Goal: Navigation & Orientation: Find specific page/section

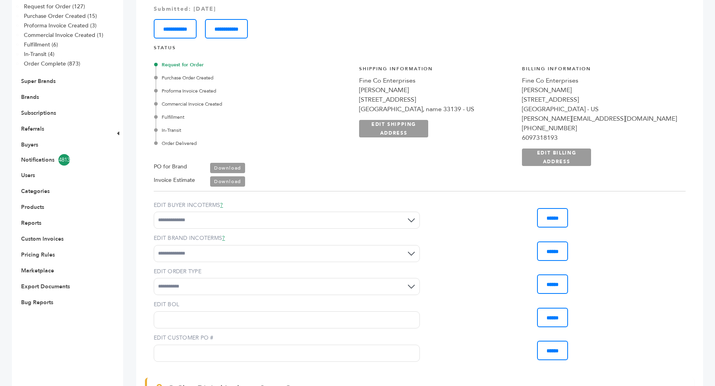
scroll to position [130, 0]
click at [34, 96] on link "Brands" at bounding box center [30, 98] width 18 height 8
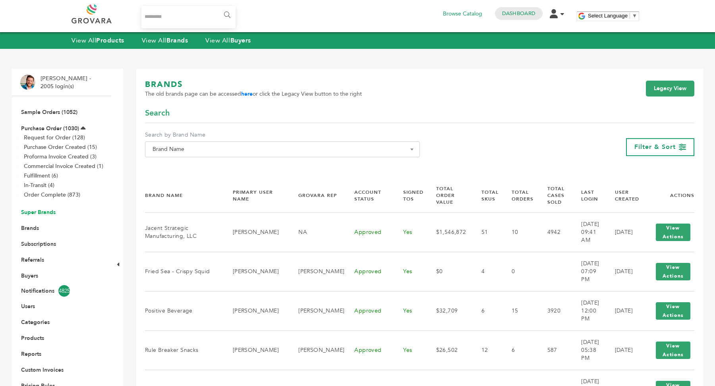
click at [43, 211] on link "Super Brands" at bounding box center [38, 213] width 35 height 8
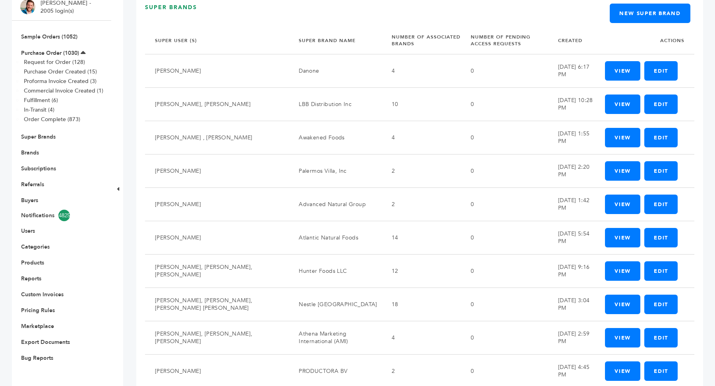
scroll to position [58, 0]
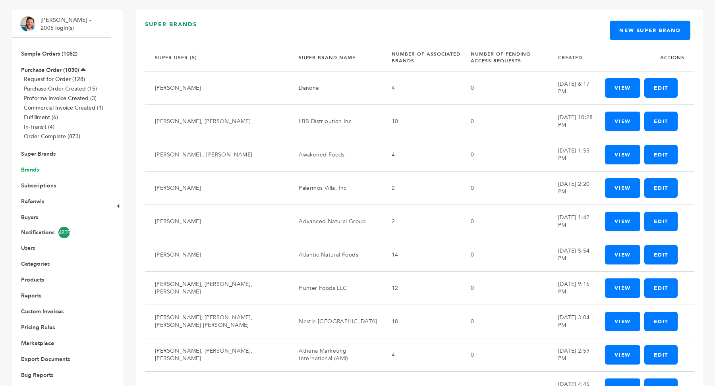
click at [35, 167] on link "Brands" at bounding box center [30, 170] width 18 height 8
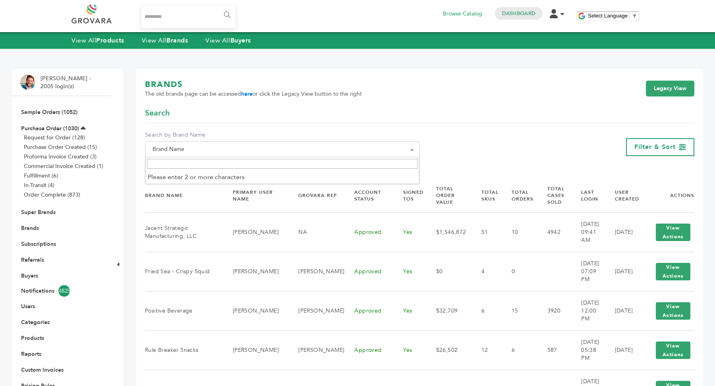
click at [215, 147] on span "Brand Name" at bounding box center [282, 149] width 266 height 11
click at [202, 170] on span at bounding box center [282, 163] width 274 height 13
click at [211, 166] on input "Search" at bounding box center [282, 164] width 271 height 10
type input "*"
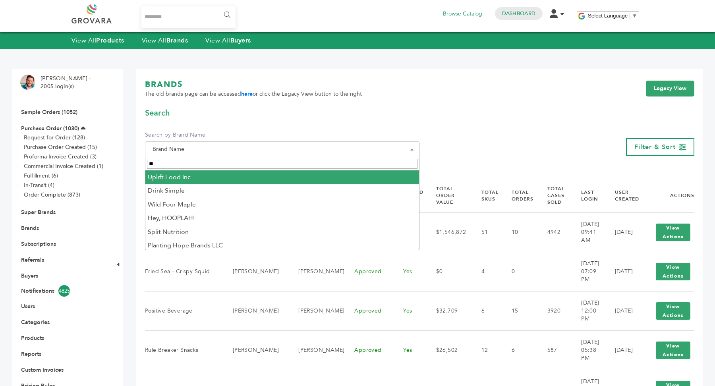
type input "**"
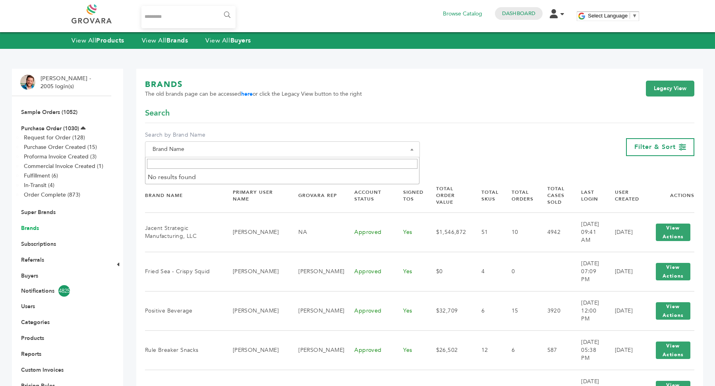
click at [35, 228] on link "Brands" at bounding box center [30, 228] width 18 height 8
click at [51, 210] on link "Super Brands" at bounding box center [38, 213] width 35 height 8
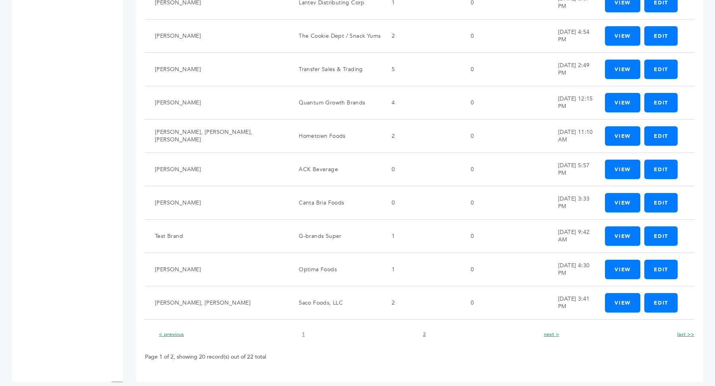
scroll to position [479, 0]
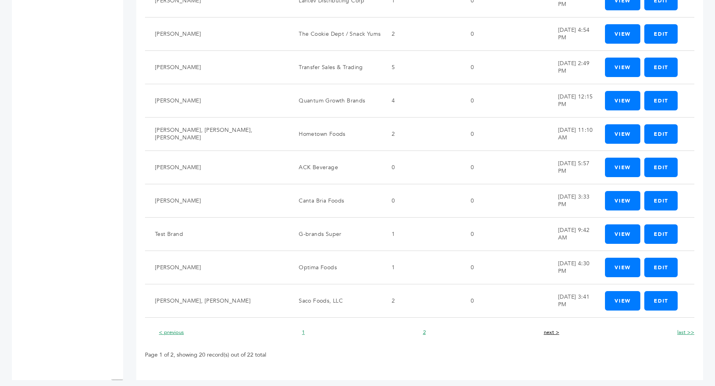
click at [552, 329] on link "next >" at bounding box center [551, 332] width 15 height 7
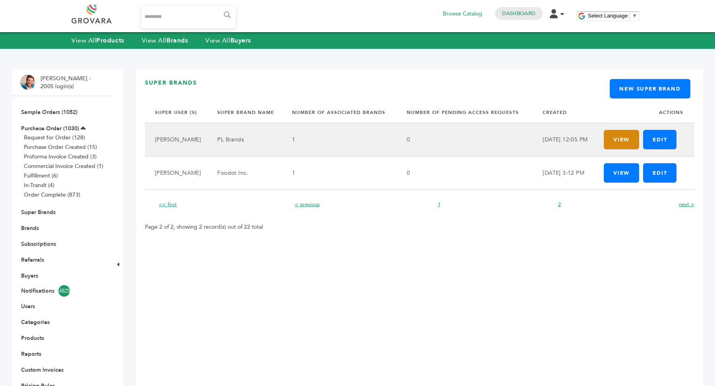
click at [614, 146] on link "View" at bounding box center [621, 139] width 35 height 19
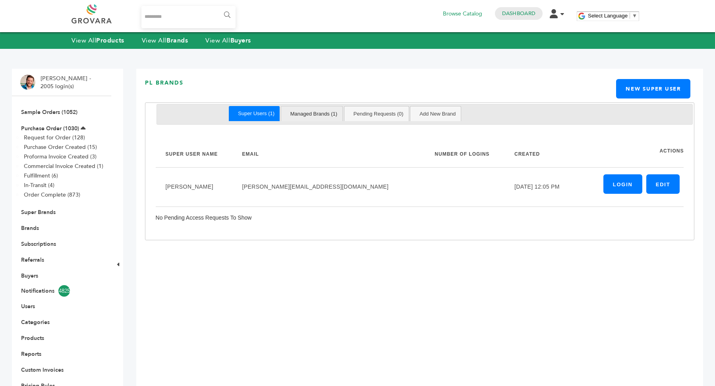
click at [299, 116] on link "Managed Brands (1)" at bounding box center [314, 113] width 58 height 15
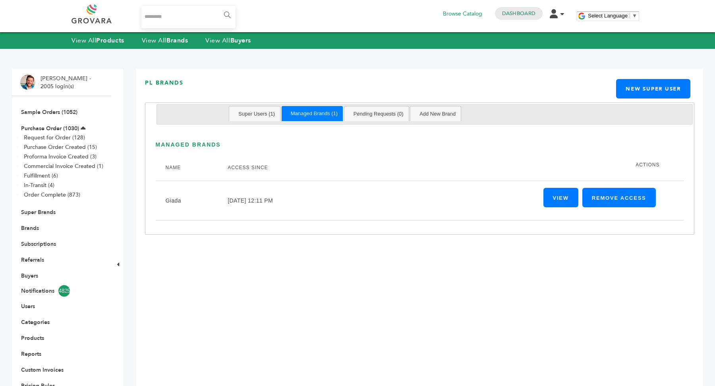
click at [257, 101] on div "PL Brands New Super User" at bounding box center [419, 90] width 549 height 23
click at [254, 110] on link "Super Users (1)" at bounding box center [256, 113] width 47 height 15
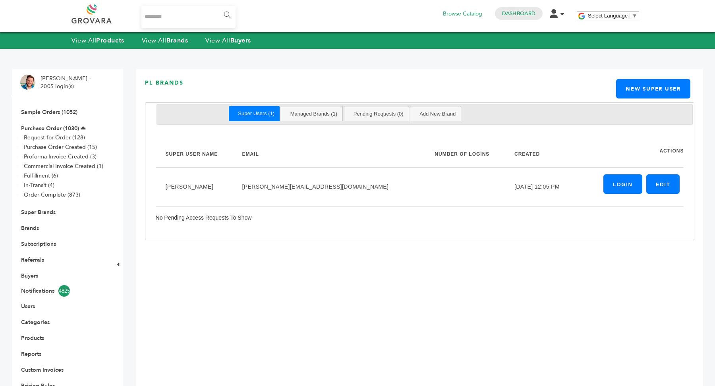
click at [187, 20] on input "Search..." at bounding box center [188, 17] width 94 height 22
type input "*******"
click at [218, 7] on input "******" at bounding box center [227, 15] width 18 height 16
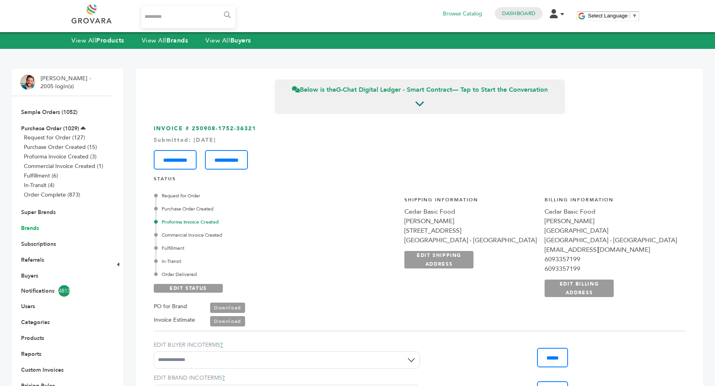
click at [30, 227] on link "Brands" at bounding box center [30, 228] width 18 height 8
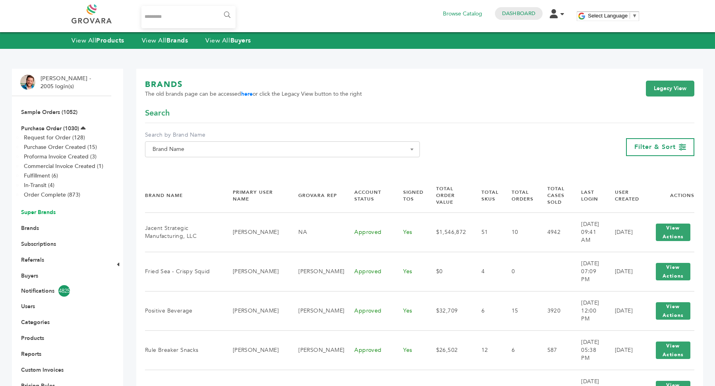
click at [32, 212] on link "Super Brands" at bounding box center [38, 213] width 35 height 8
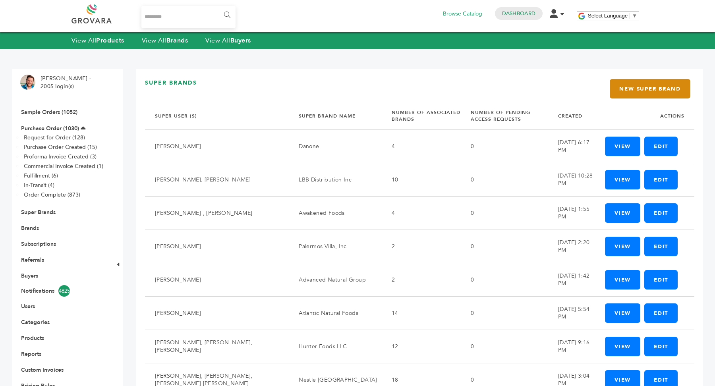
click at [656, 89] on link "New Super Brand" at bounding box center [650, 88] width 81 height 19
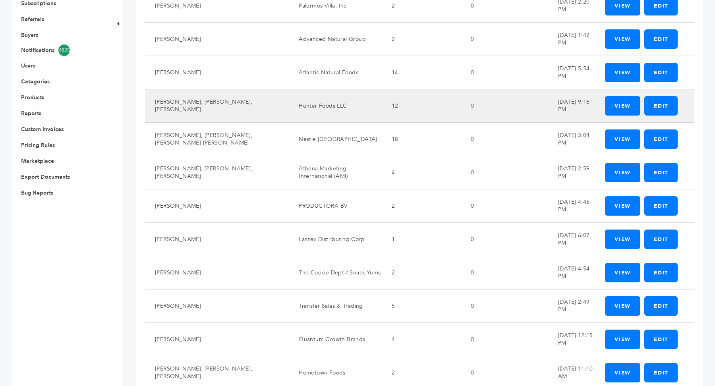
scroll to position [479, 0]
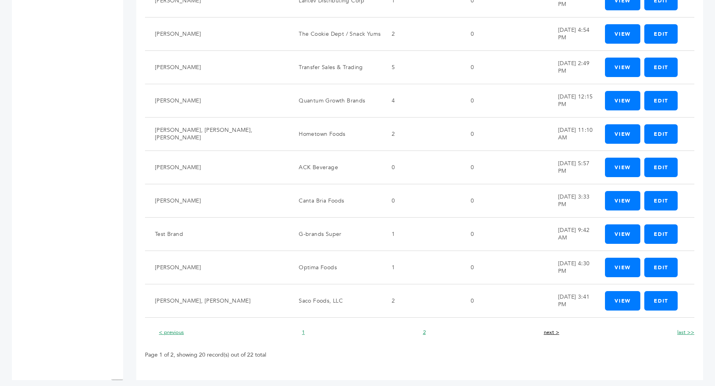
click at [552, 329] on link "next >" at bounding box center [551, 332] width 15 height 7
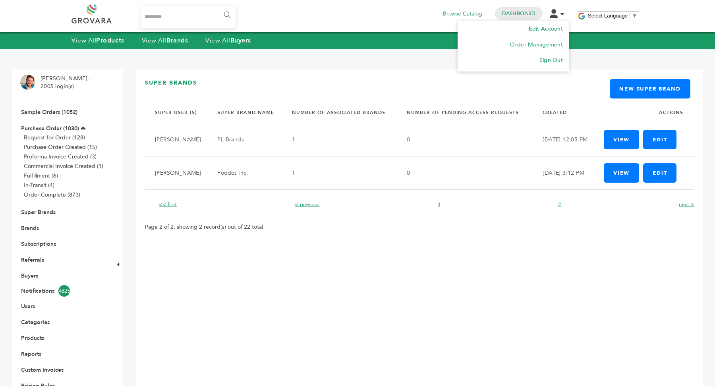
click at [556, 12] on icon at bounding box center [554, 13] width 8 height 9
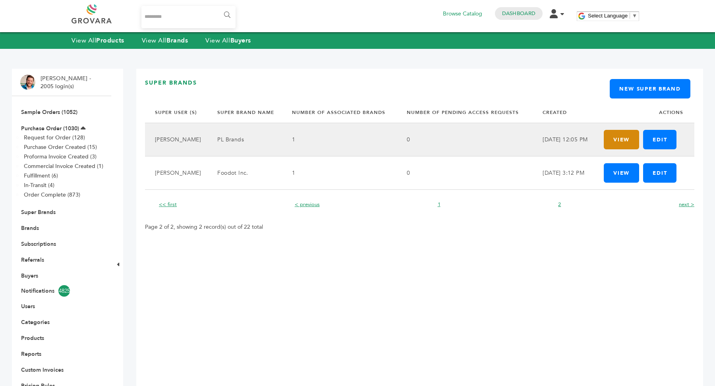
click at [625, 142] on link "View" at bounding box center [621, 139] width 35 height 19
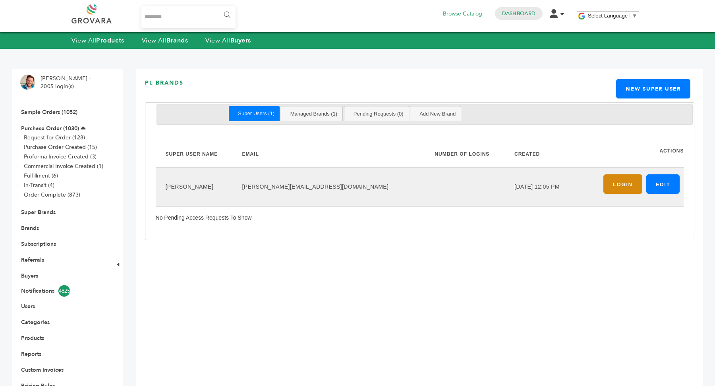
click at [609, 183] on link "Login" at bounding box center [622, 183] width 39 height 19
